Goal: Download file/media: Download file/media

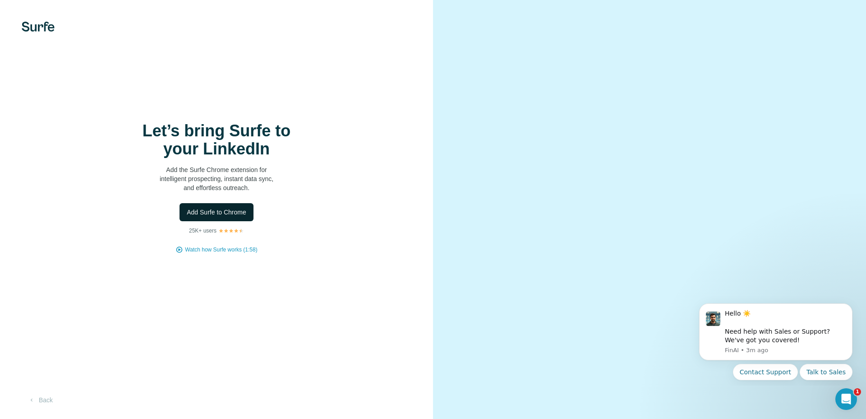
click at [241, 211] on span "Add Surfe to Chrome" at bounding box center [217, 212] width 60 height 9
